Goal: Task Accomplishment & Management: Manage account settings

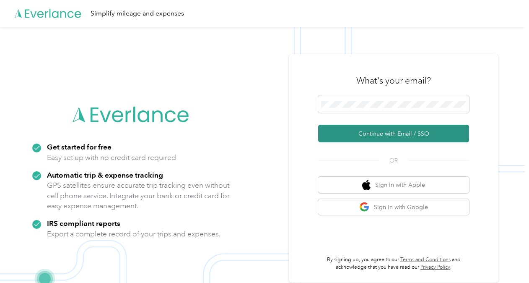
click at [390, 134] on button "Continue with Email / SSO" at bounding box center [393, 134] width 151 height 18
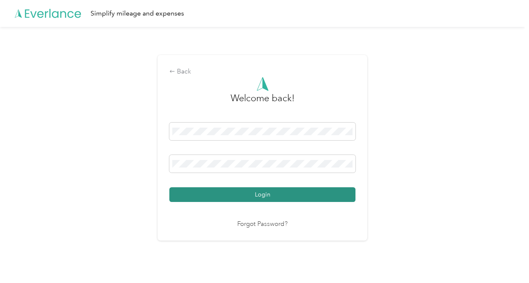
click at [280, 200] on button "Login" at bounding box center [262, 194] width 186 height 15
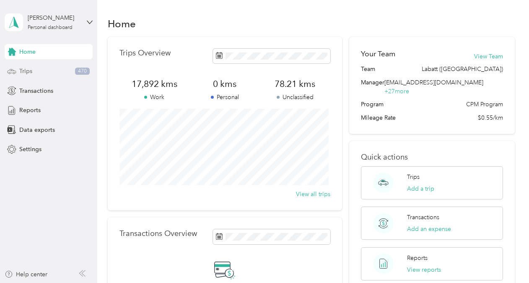
click at [47, 73] on div "Trips 470" at bounding box center [49, 71] width 88 height 15
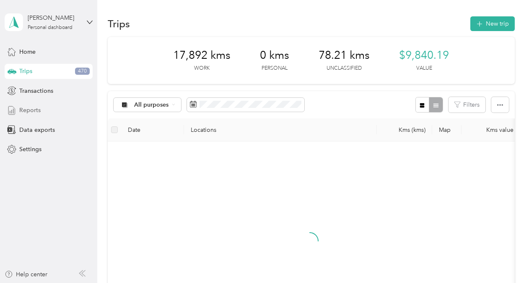
click at [49, 111] on div "Reports" at bounding box center [49, 110] width 88 height 15
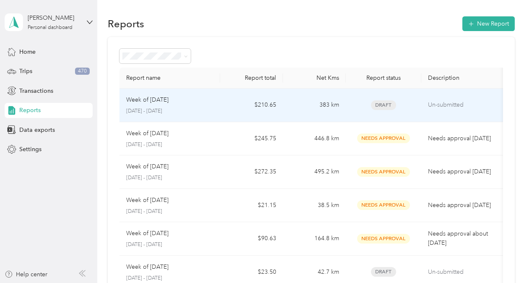
click at [221, 104] on td "$210.65" at bounding box center [251, 106] width 63 height 34
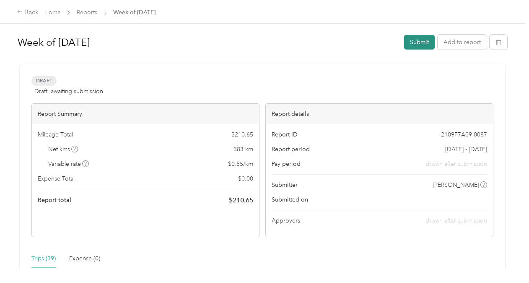
click at [416, 38] on button "Submit" at bounding box center [419, 42] width 31 height 15
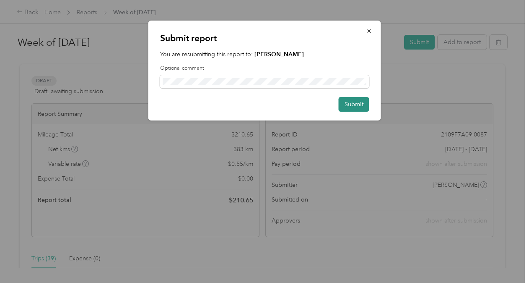
click at [358, 104] on button "Submit" at bounding box center [354, 104] width 31 height 15
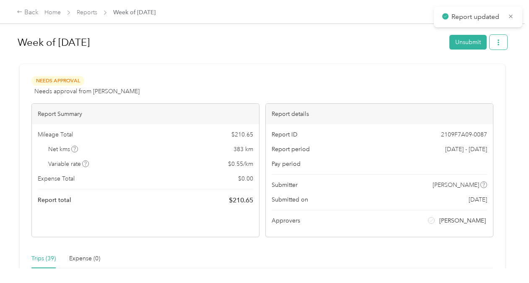
click at [493, 41] on button "button" at bounding box center [499, 42] width 18 height 15
click at [474, 69] on span "Download" at bounding box center [473, 72] width 28 height 9
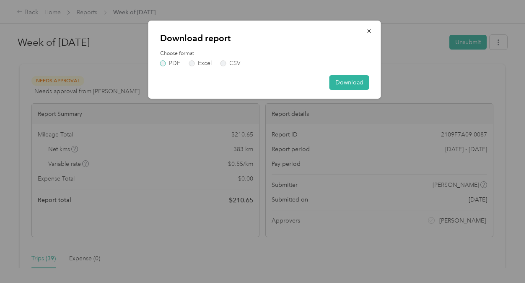
click at [167, 65] on label "PDF" at bounding box center [170, 63] width 20 height 6
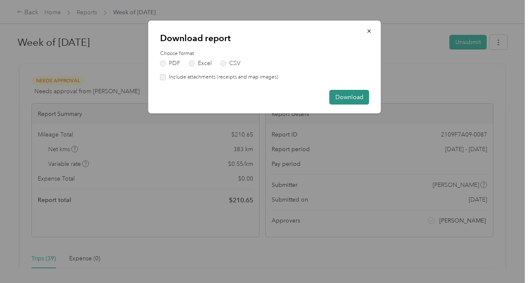
click at [352, 95] on button "Download" at bounding box center [350, 97] width 40 height 15
